Goal: Task Accomplishment & Management: Use online tool/utility

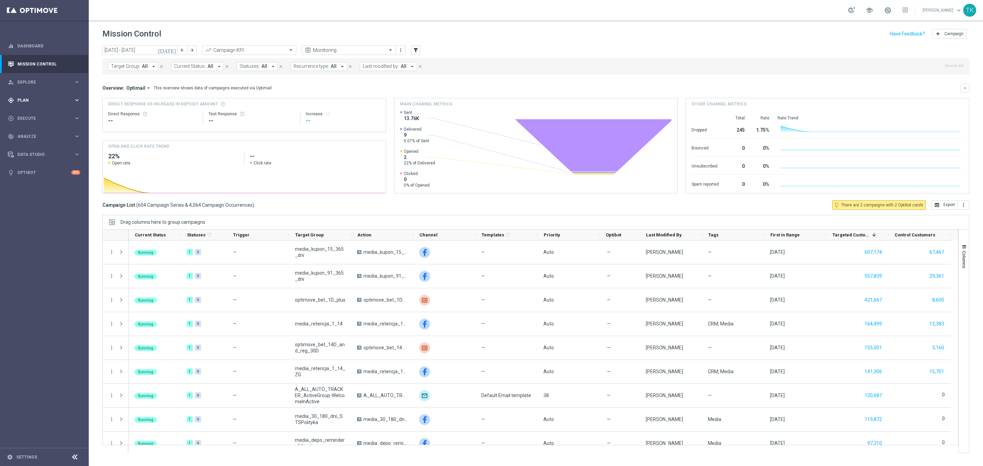
click at [19, 100] on span "Plan" at bounding box center [45, 100] width 56 height 4
click at [24, 134] on span "Templates" at bounding box center [42, 135] width 49 height 4
click at [28, 144] on link "Optimail" at bounding box center [46, 144] width 50 height 5
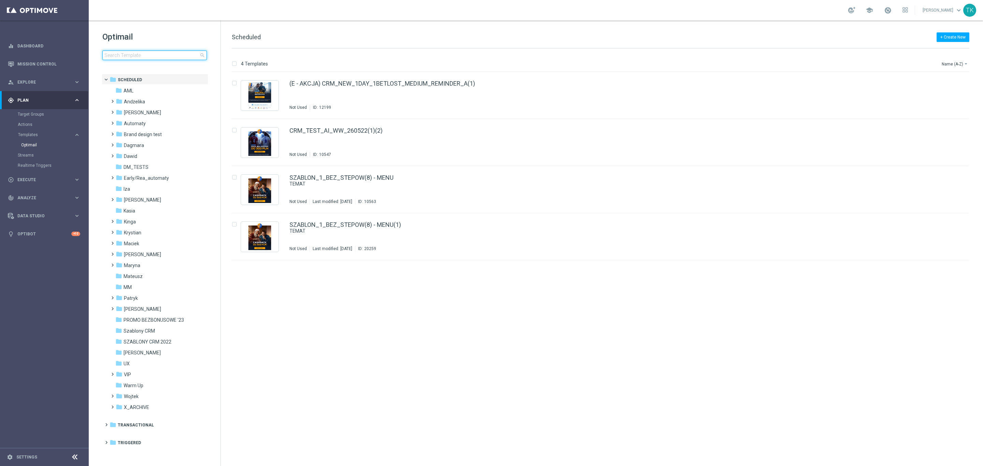
click at [126, 52] on input at bounding box center [154, 56] width 104 height 10
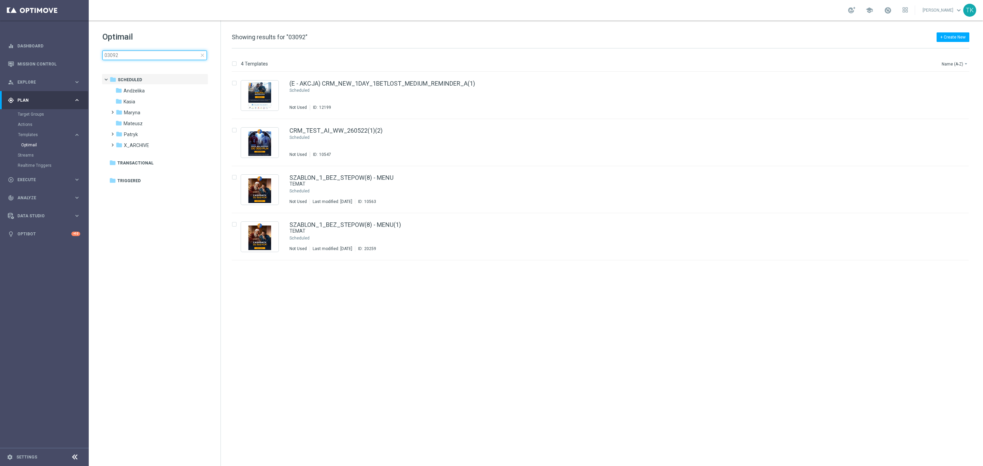
type input "030925"
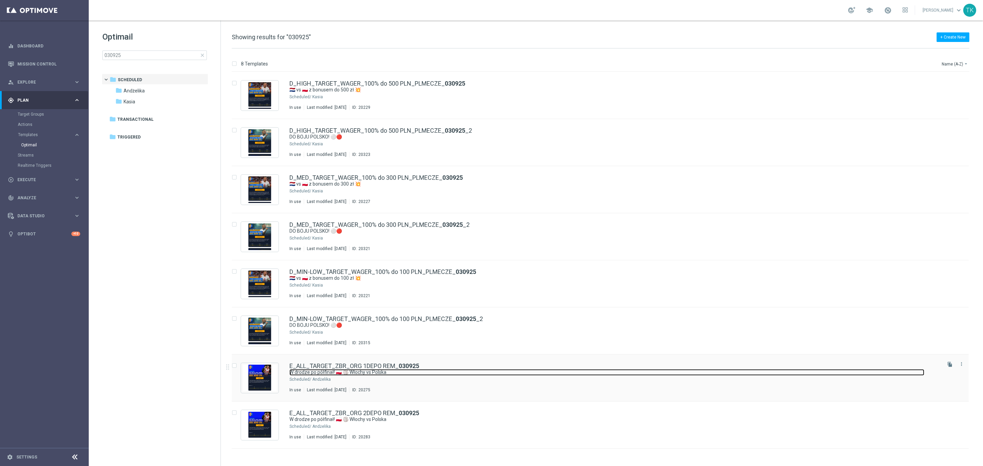
click at [438, 371] on link "W drodze po półfinał! 🇵🇱 🏐 Włochy vs Polska" at bounding box center [607, 372] width 635 height 6
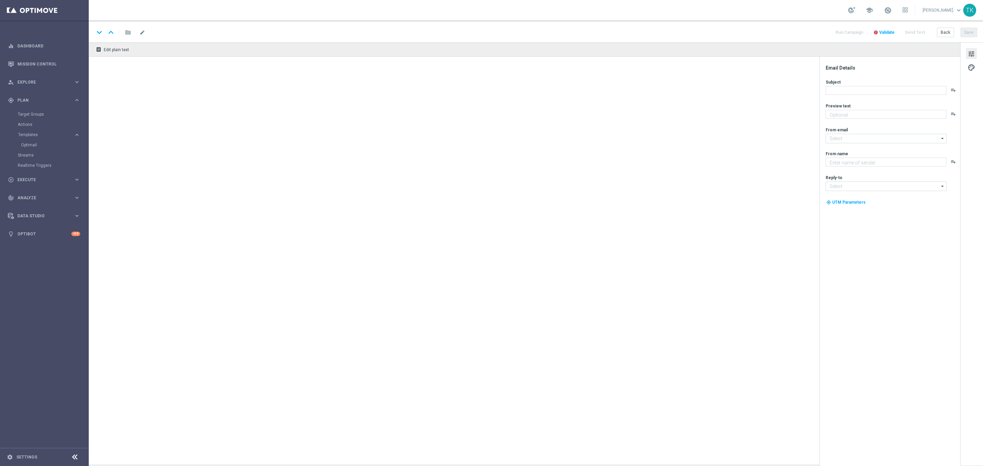
type textarea "Graj bez ryzyka do 200 zł 👈"
type input "[EMAIL_ADDRESS][DOMAIN_NAME]"
type textarea "STS"
type input "[EMAIL_ADDRESS][DOMAIN_NAME]"
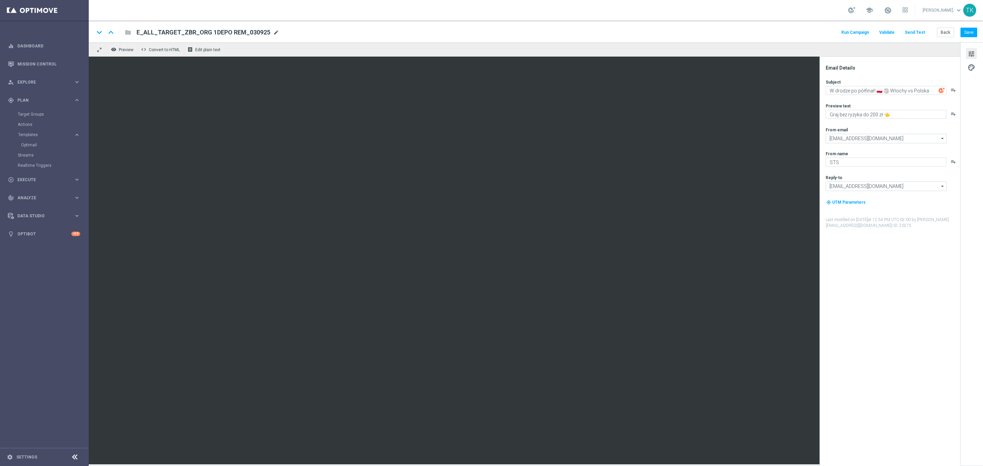
click at [274, 34] on span "mode_edit" at bounding box center [276, 32] width 6 height 6
click at [187, 30] on input "E_ALL_TARGET_ZBR_ORG 1DEPO REM_030925" at bounding box center [221, 32] width 169 height 9
click at [946, 34] on button "Back" at bounding box center [945, 33] width 17 height 10
